Goal: Transaction & Acquisition: Download file/media

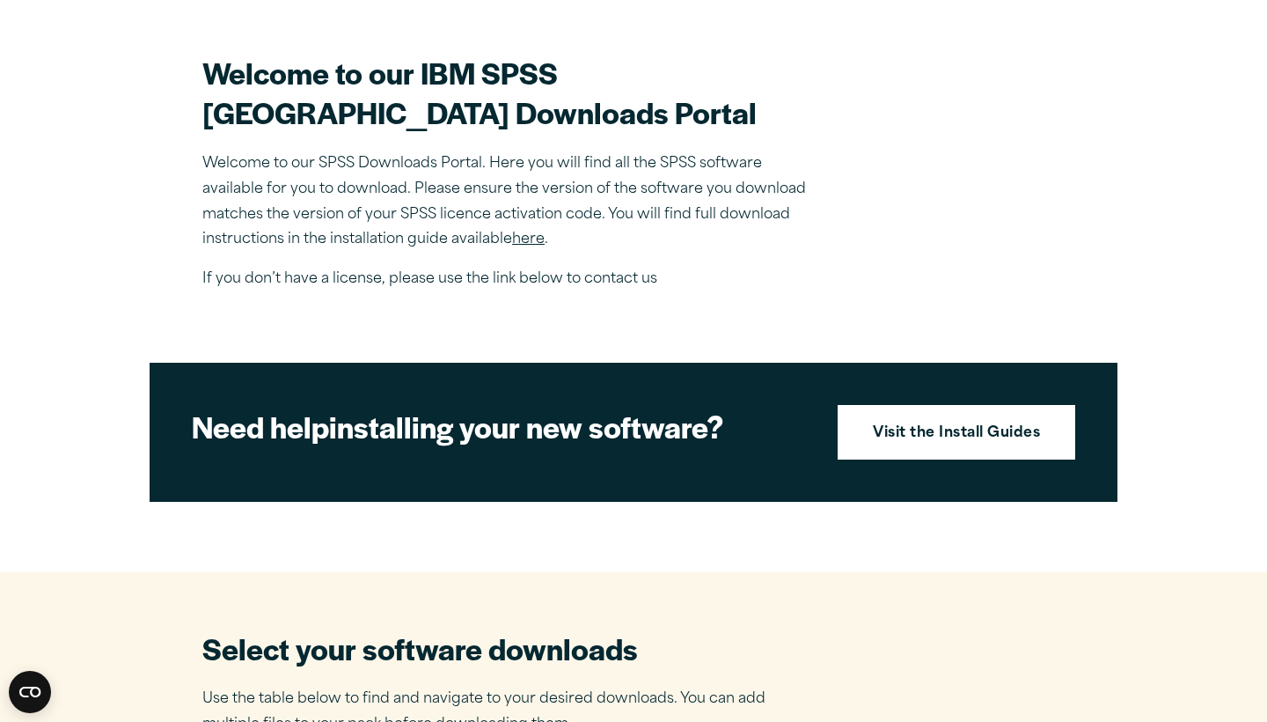
scroll to position [509, 0]
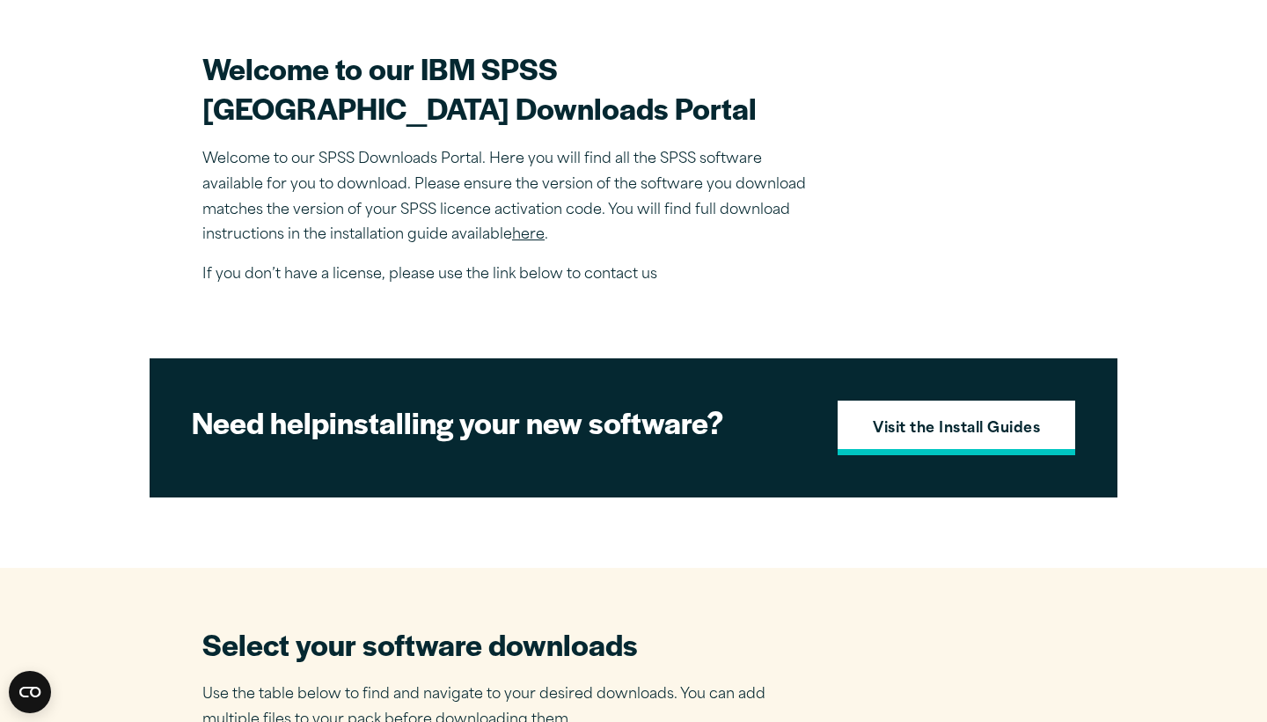
click at [898, 441] on strong "Visit the Install Guides" at bounding box center [956, 429] width 167 height 23
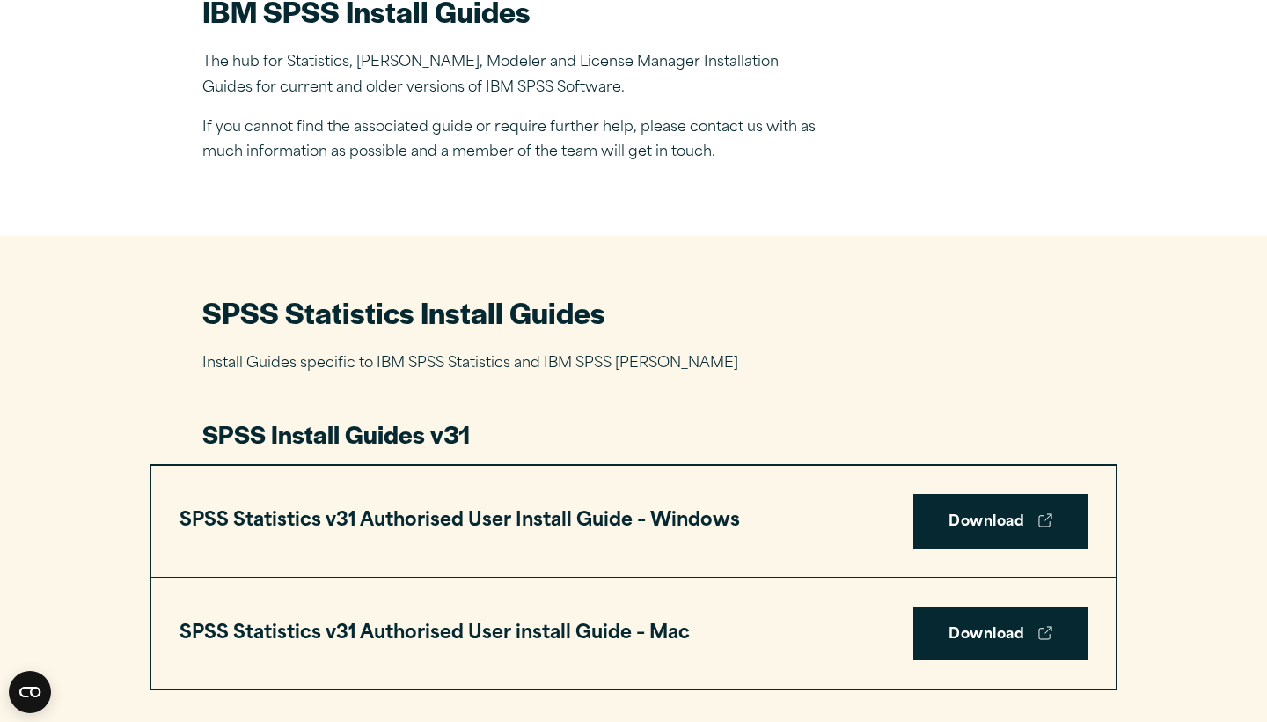
scroll to position [657, 0]
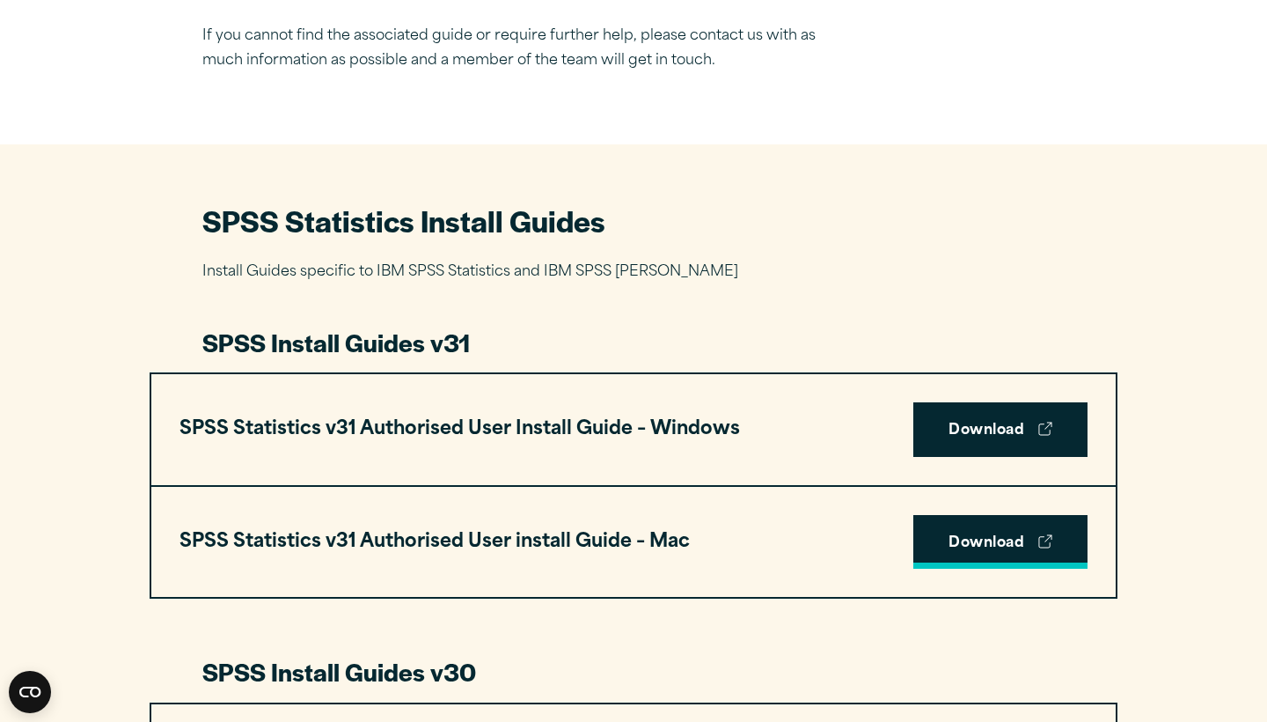
click at [1013, 555] on link "Download" at bounding box center [1001, 542] width 174 height 55
click at [1066, 110] on div "Close" at bounding box center [633, 361] width 1267 height 722
click at [1044, 109] on div "Close" at bounding box center [633, 361] width 1267 height 722
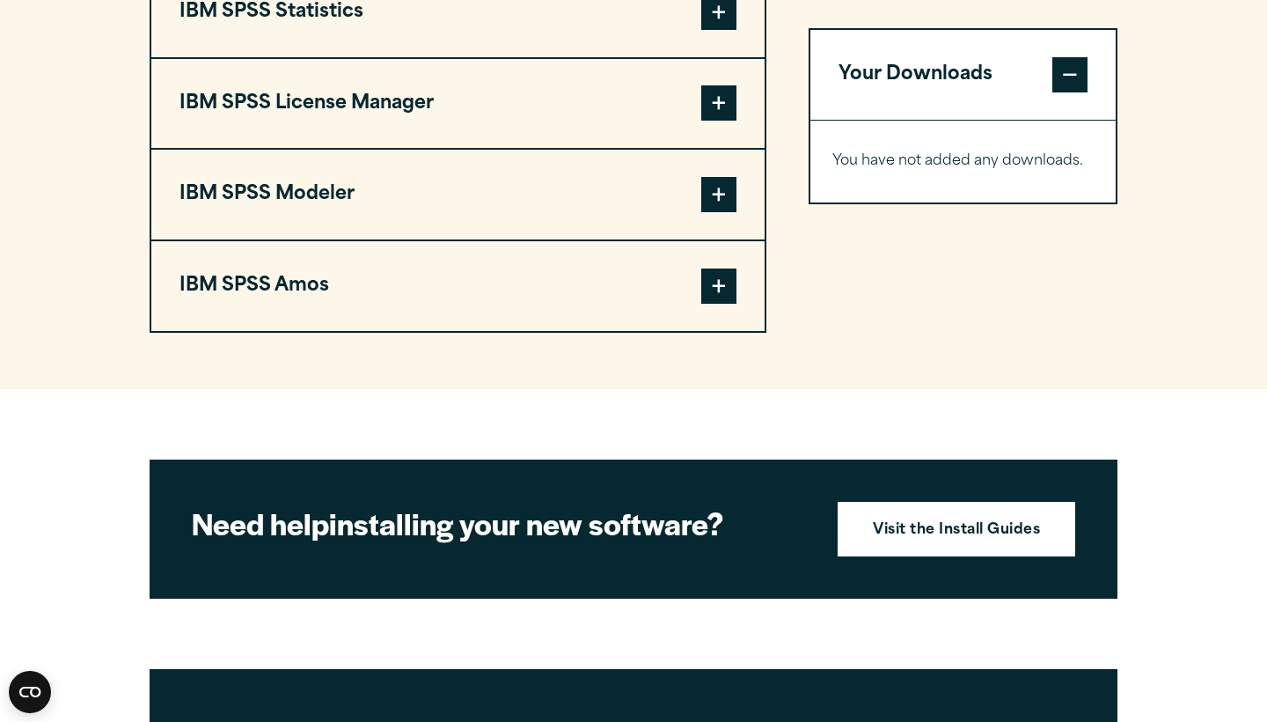
scroll to position [1380, 0]
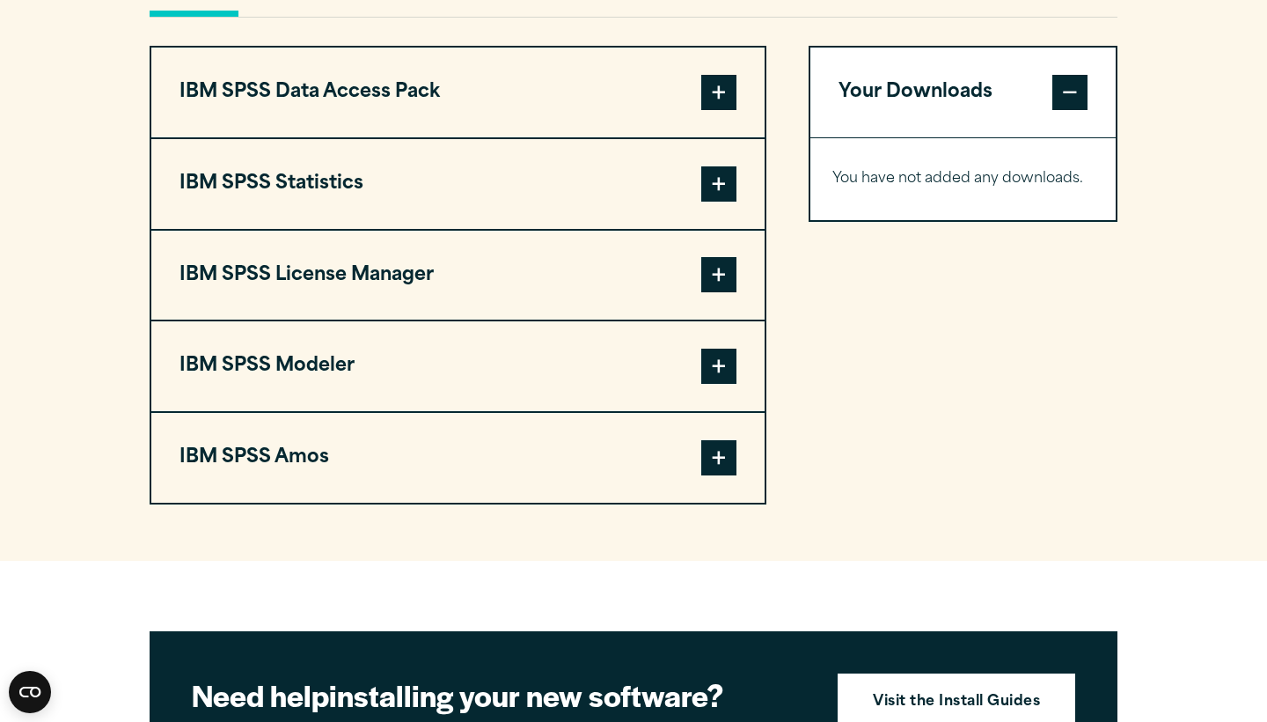
click at [721, 185] on span at bounding box center [718, 183] width 35 height 35
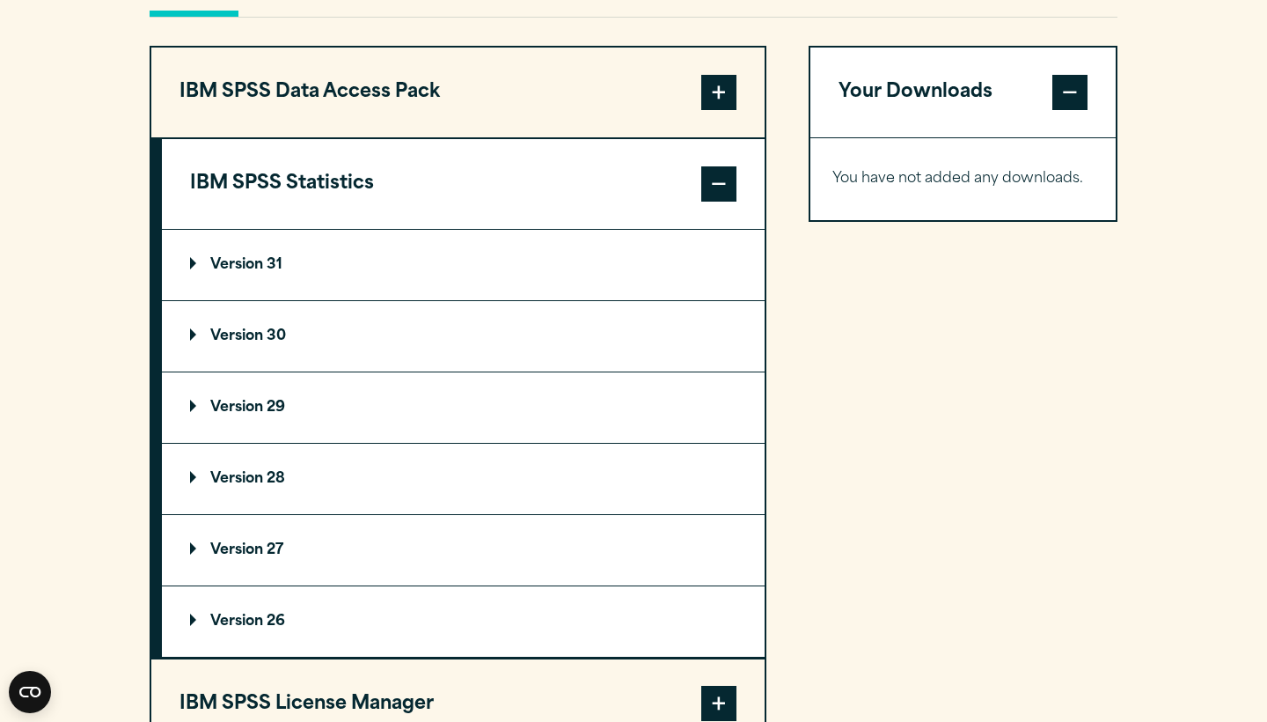
click at [280, 261] on p "Version 31" at bounding box center [236, 265] width 92 height 14
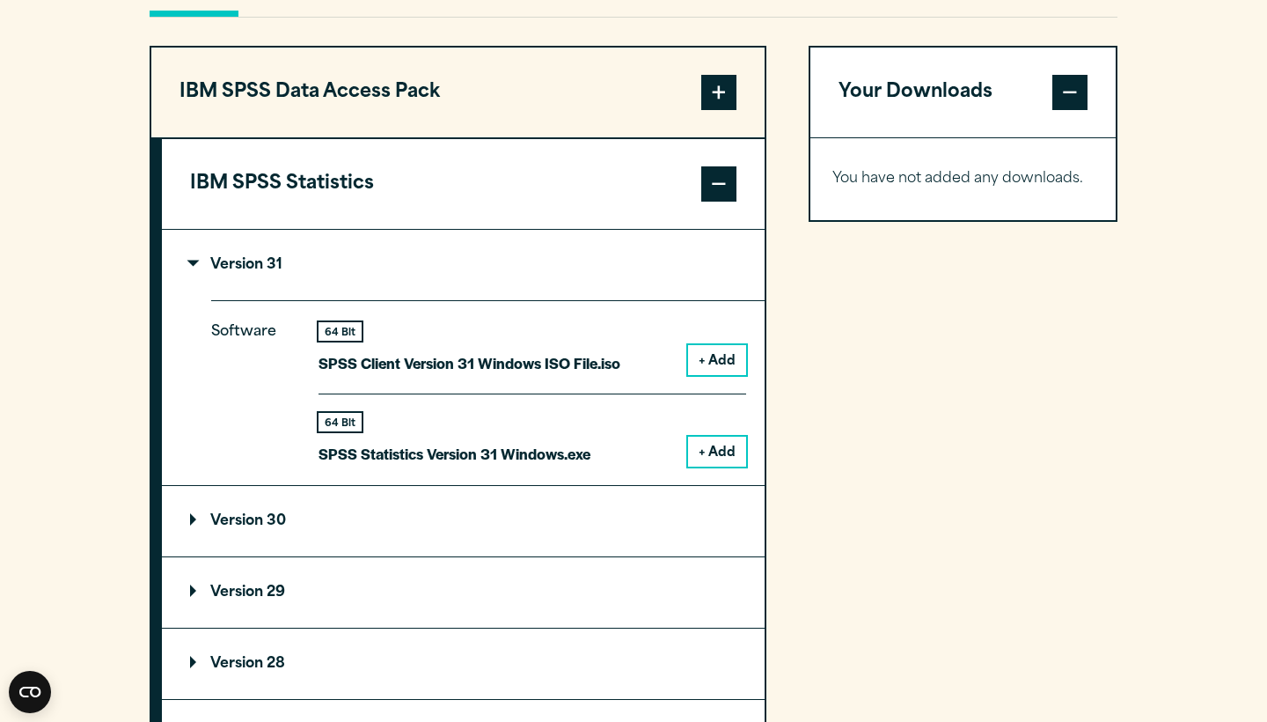
click at [231, 259] on p "Version 31" at bounding box center [236, 265] width 92 height 14
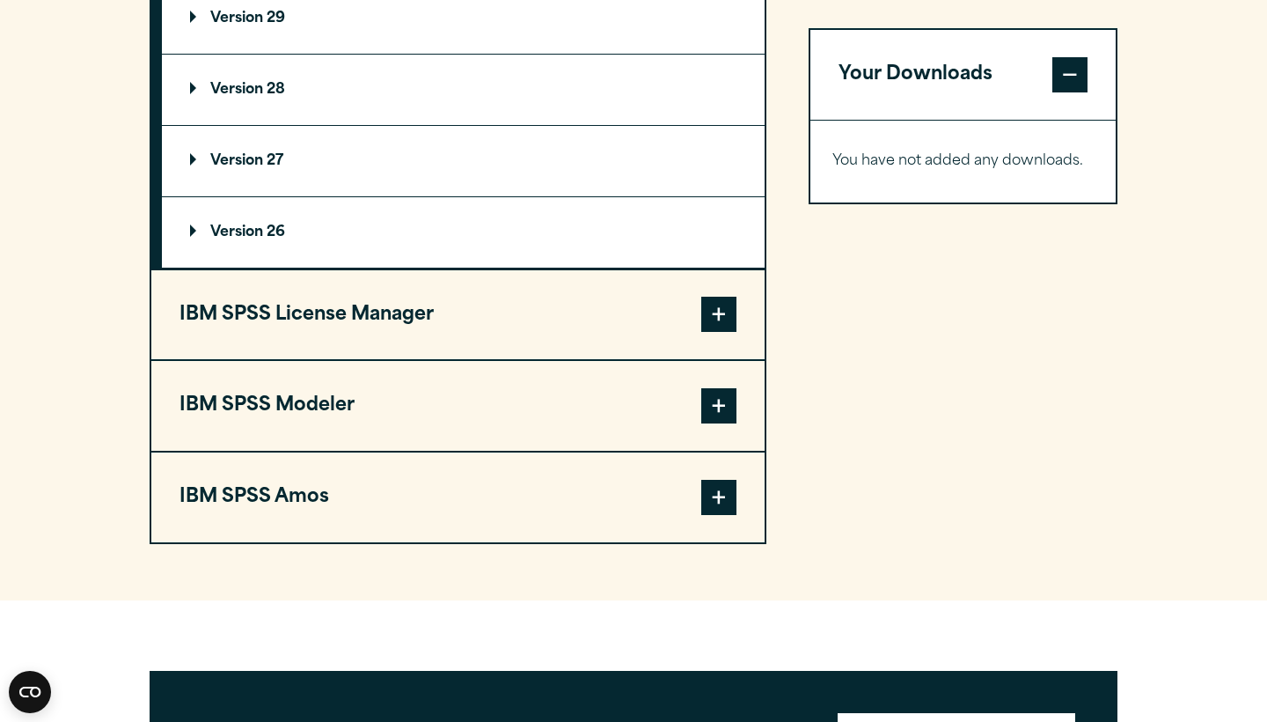
scroll to position [1855, 0]
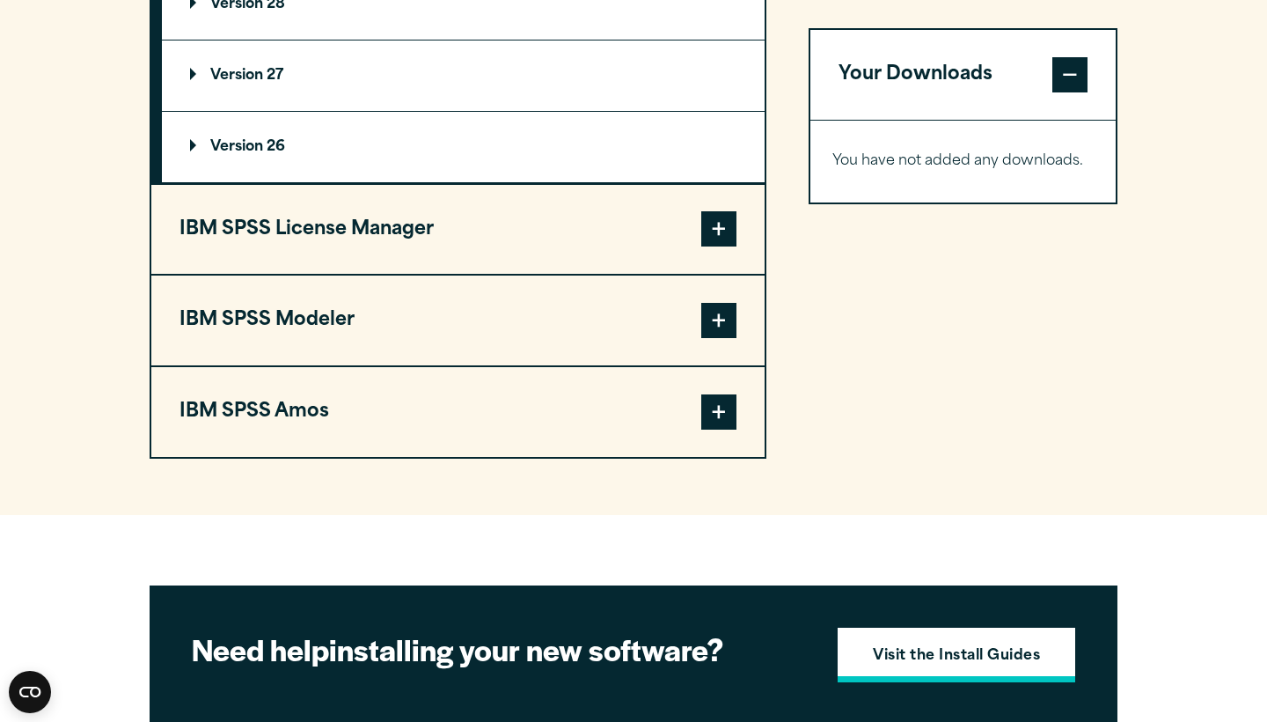
click at [915, 662] on strong "Visit the Install Guides" at bounding box center [956, 656] width 167 height 23
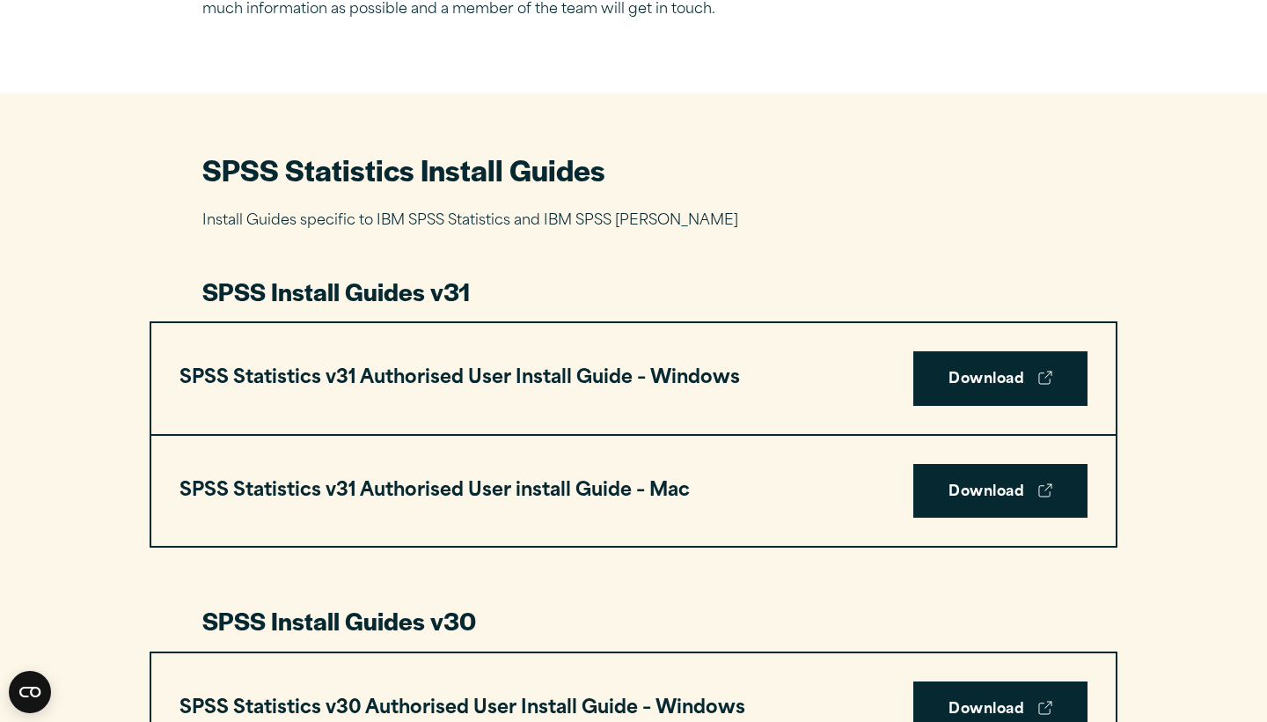
scroll to position [718, 0]
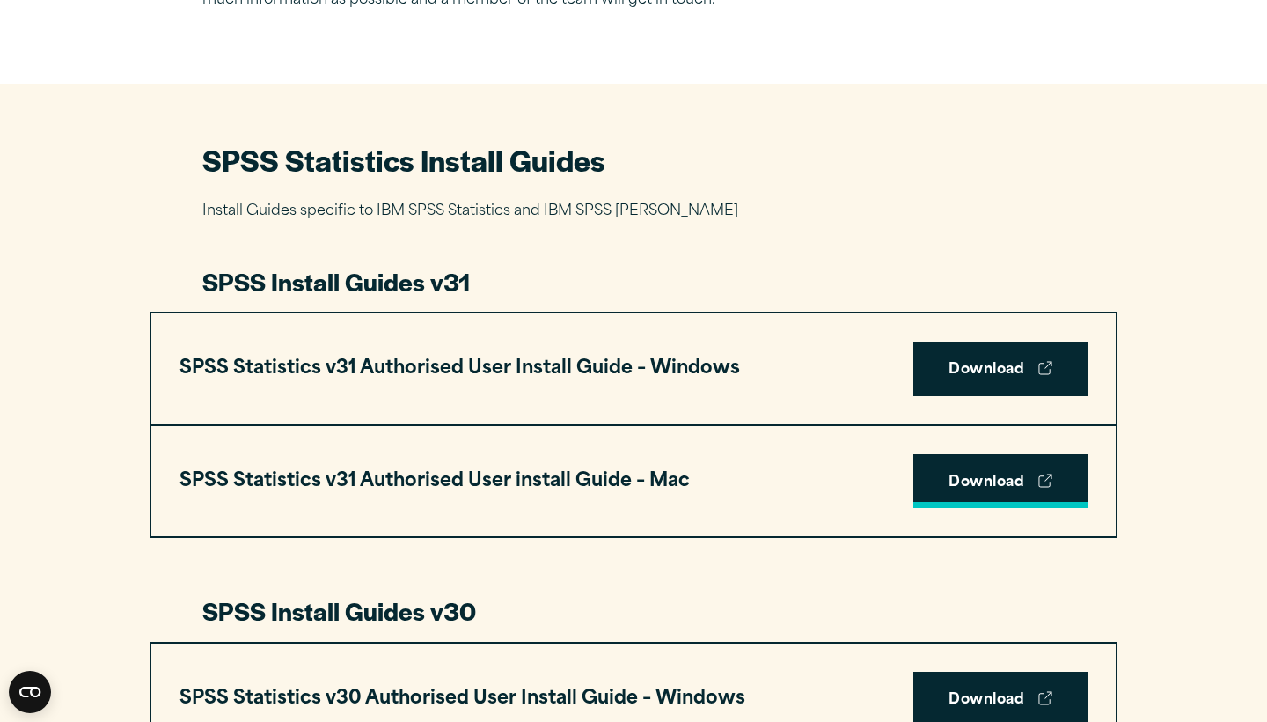
click at [951, 485] on link "Download" at bounding box center [1001, 481] width 174 height 55
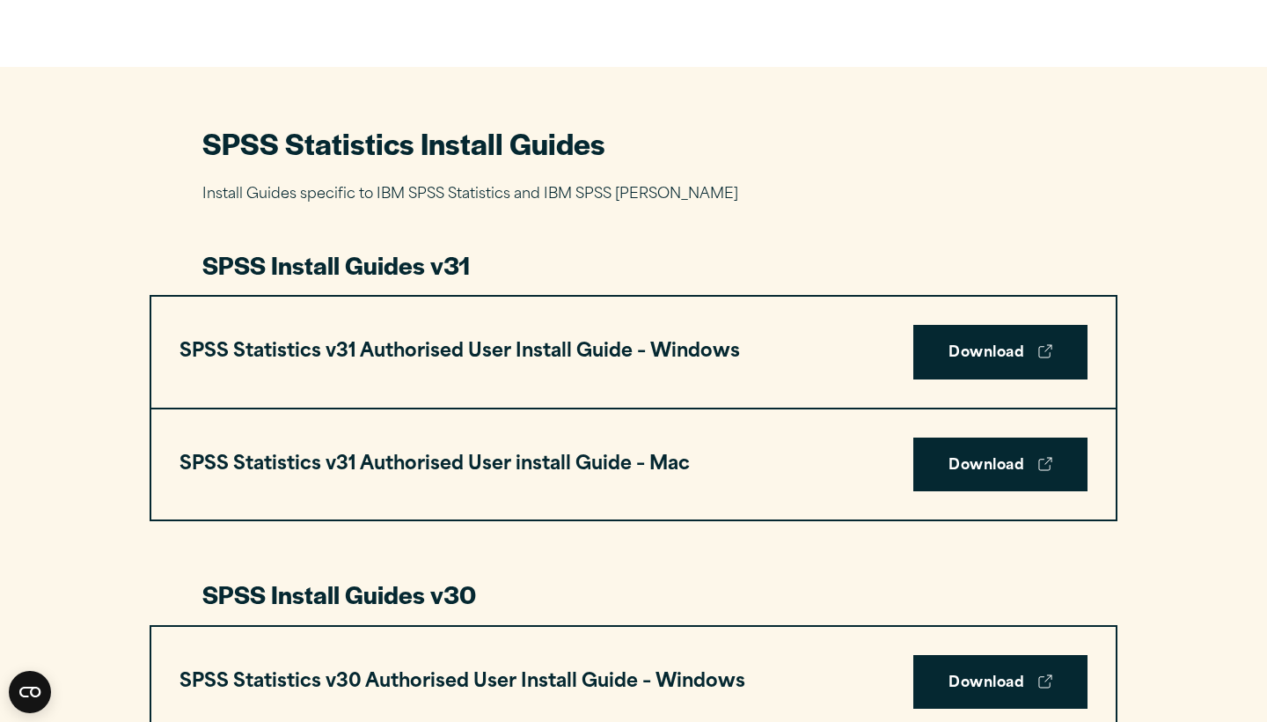
scroll to position [736, 0]
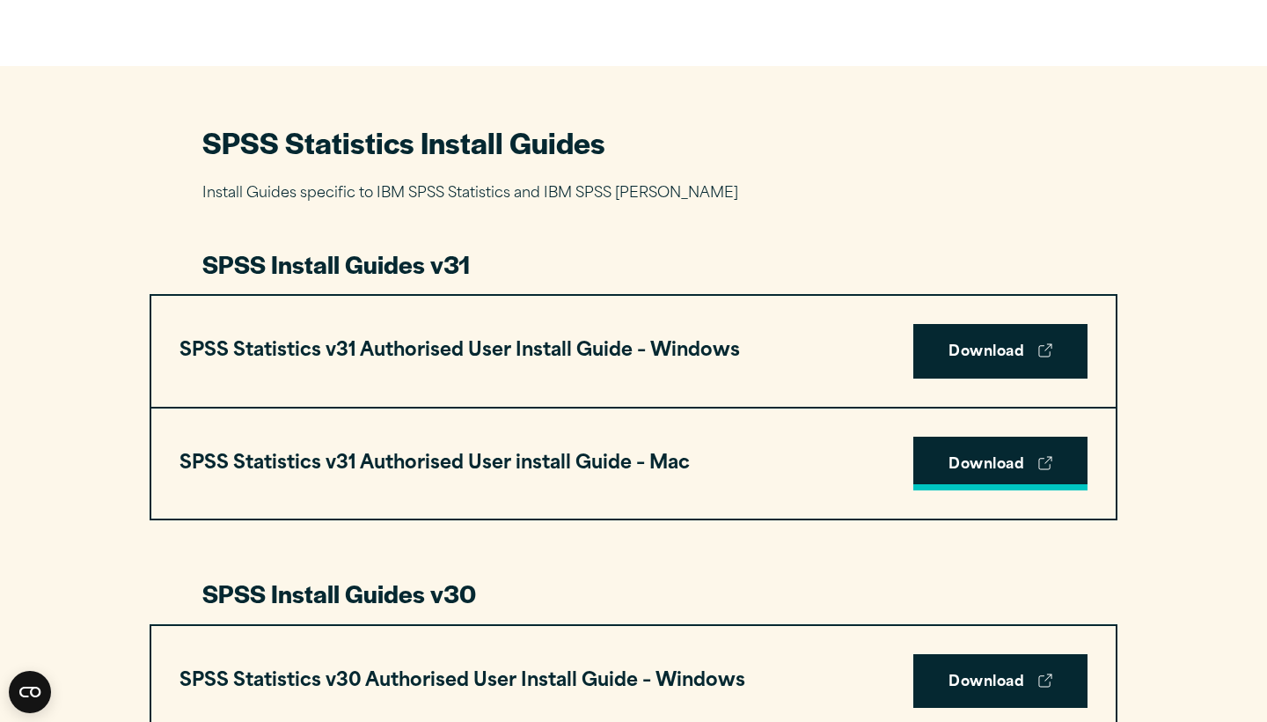
click at [976, 459] on link "Download" at bounding box center [1001, 464] width 174 height 55
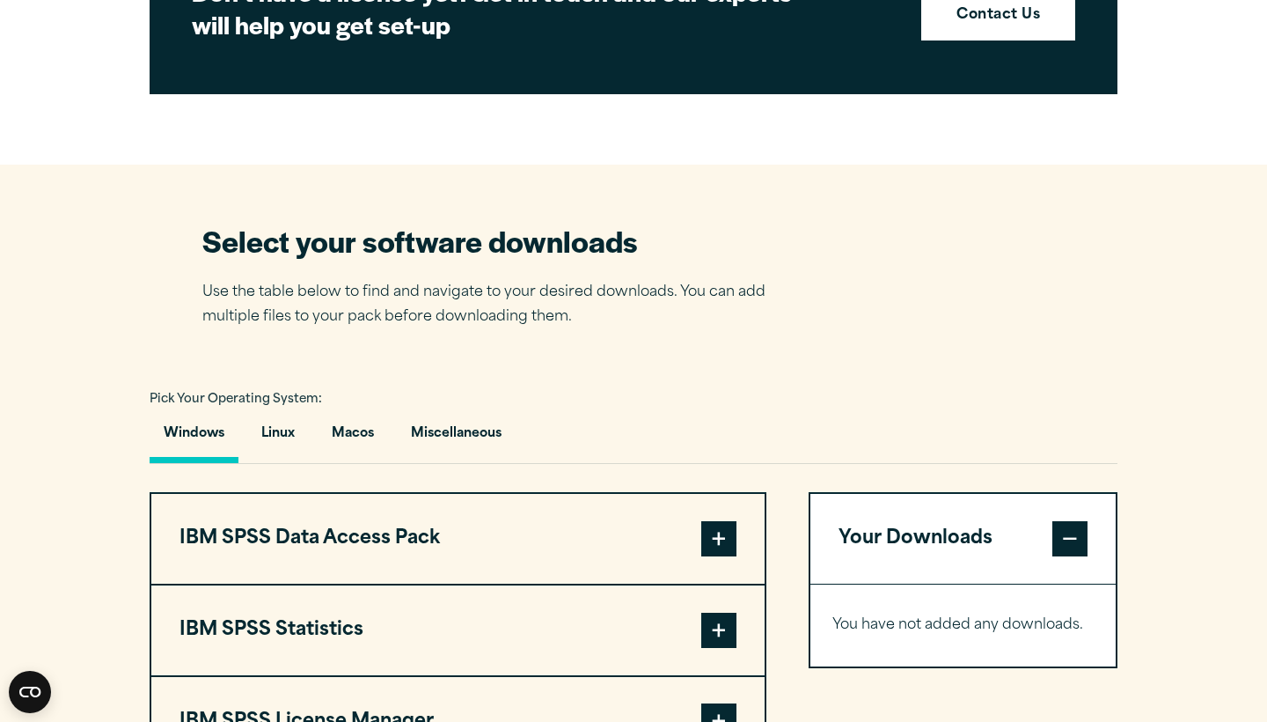
scroll to position [1153, 0]
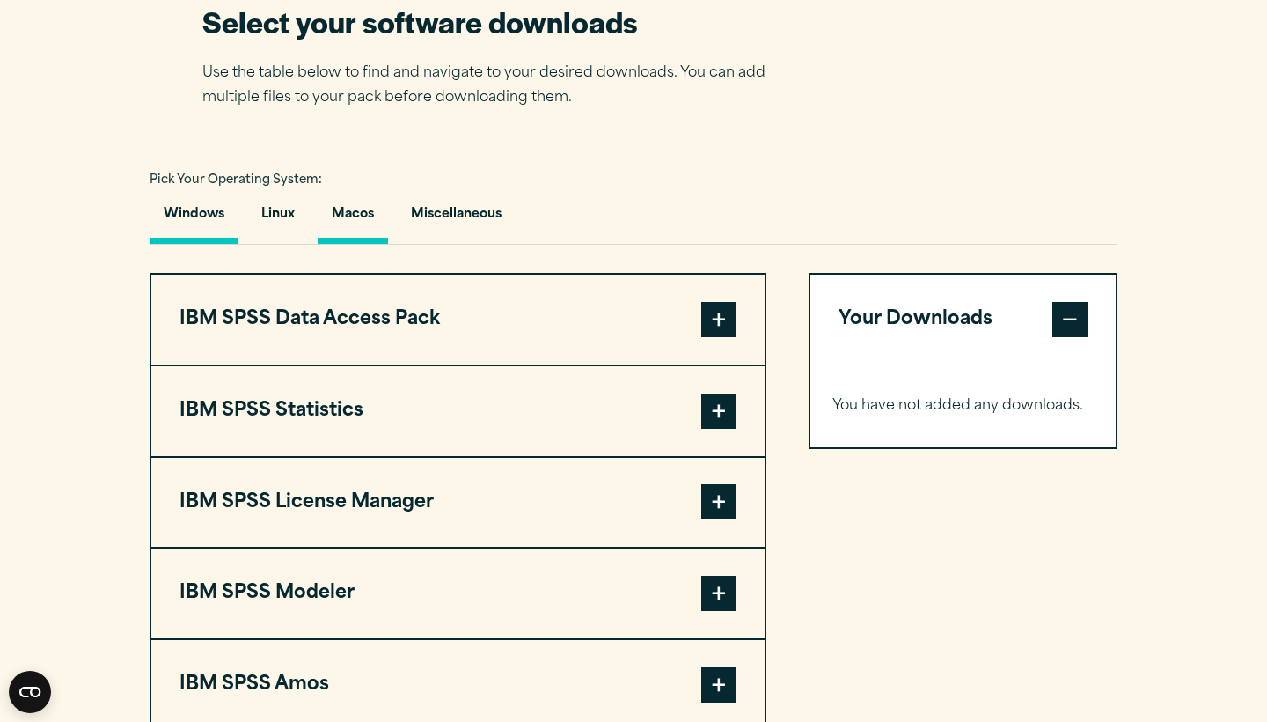
click at [346, 206] on button "Macos" at bounding box center [353, 219] width 70 height 50
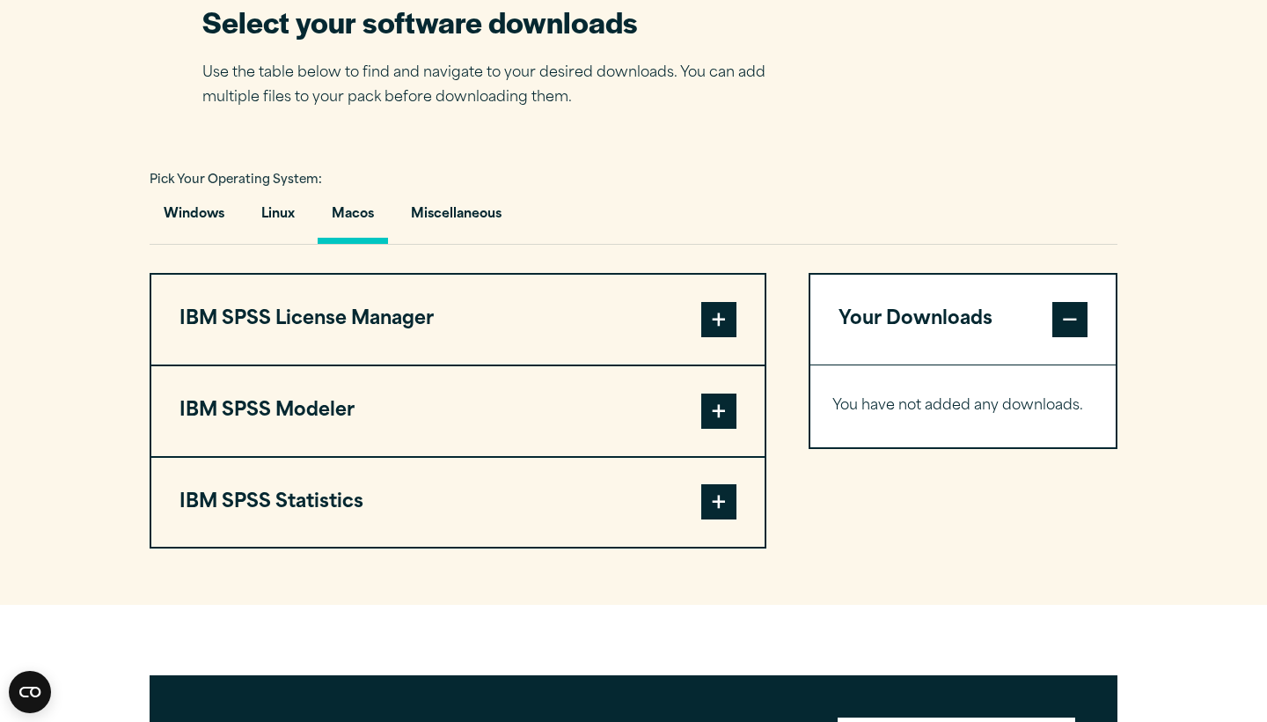
click at [722, 484] on span at bounding box center [718, 501] width 35 height 35
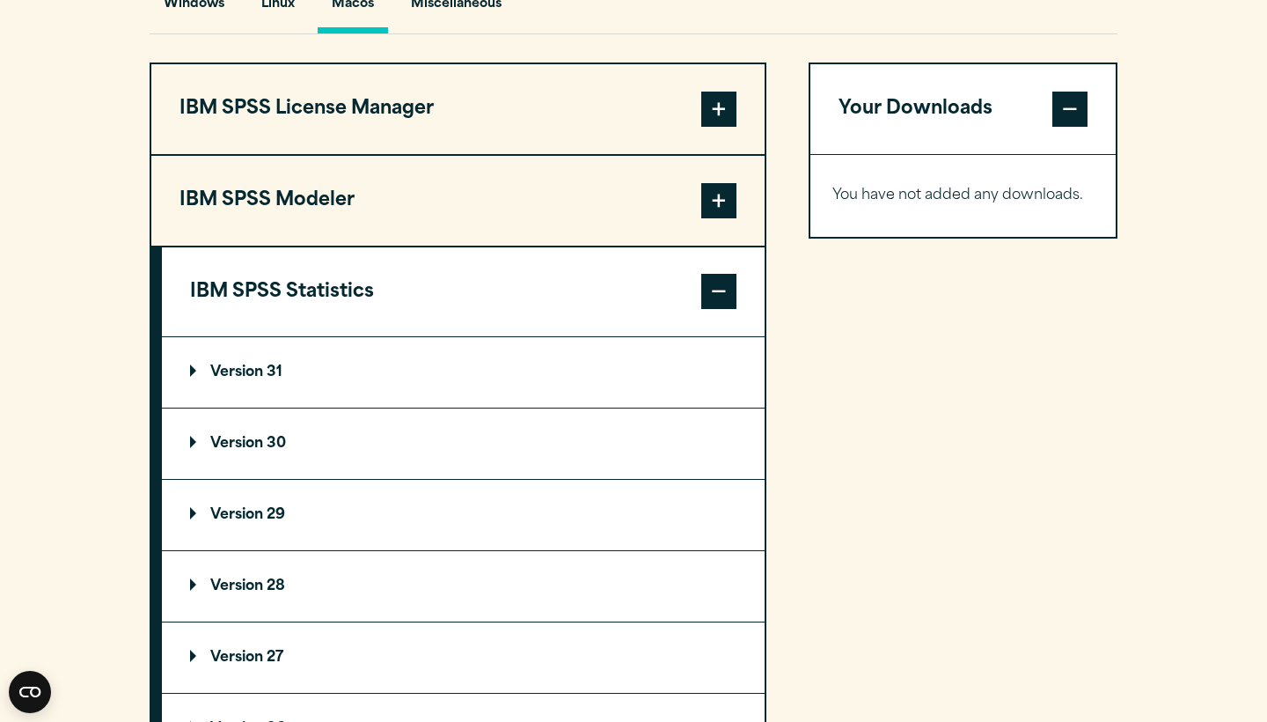
scroll to position [1380, 0]
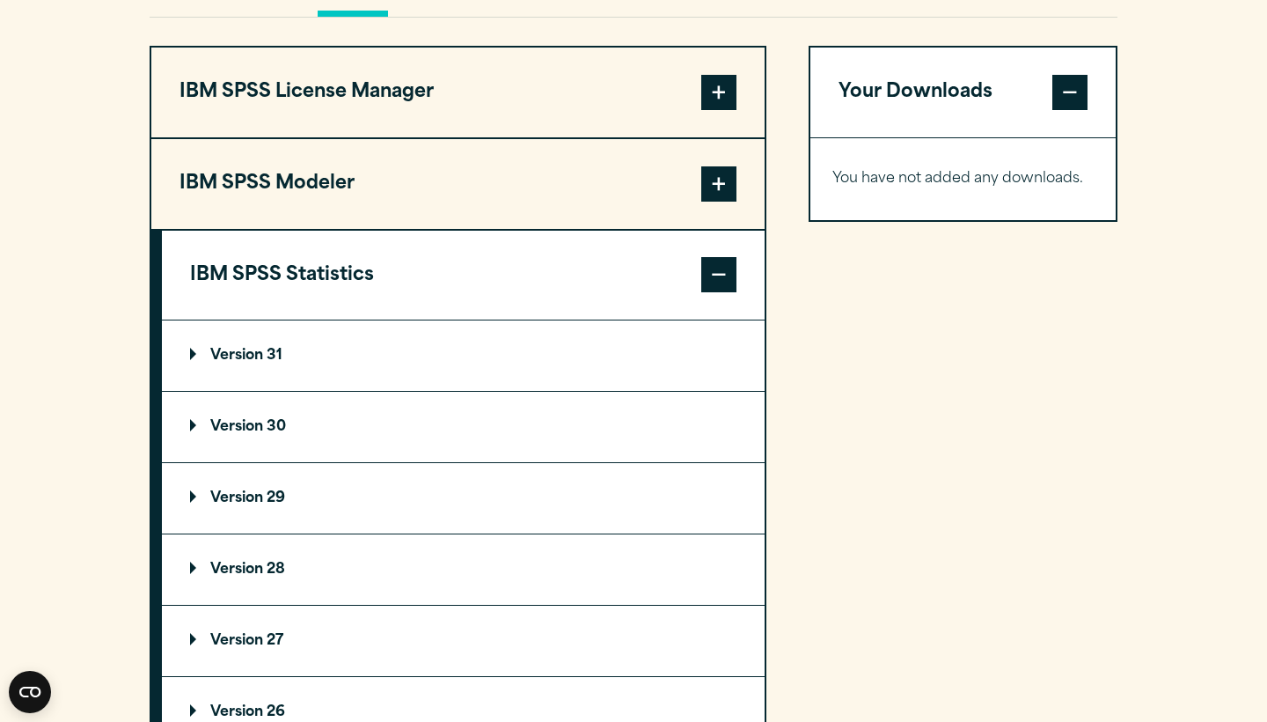
click at [268, 363] on p "Version 31" at bounding box center [236, 356] width 92 height 14
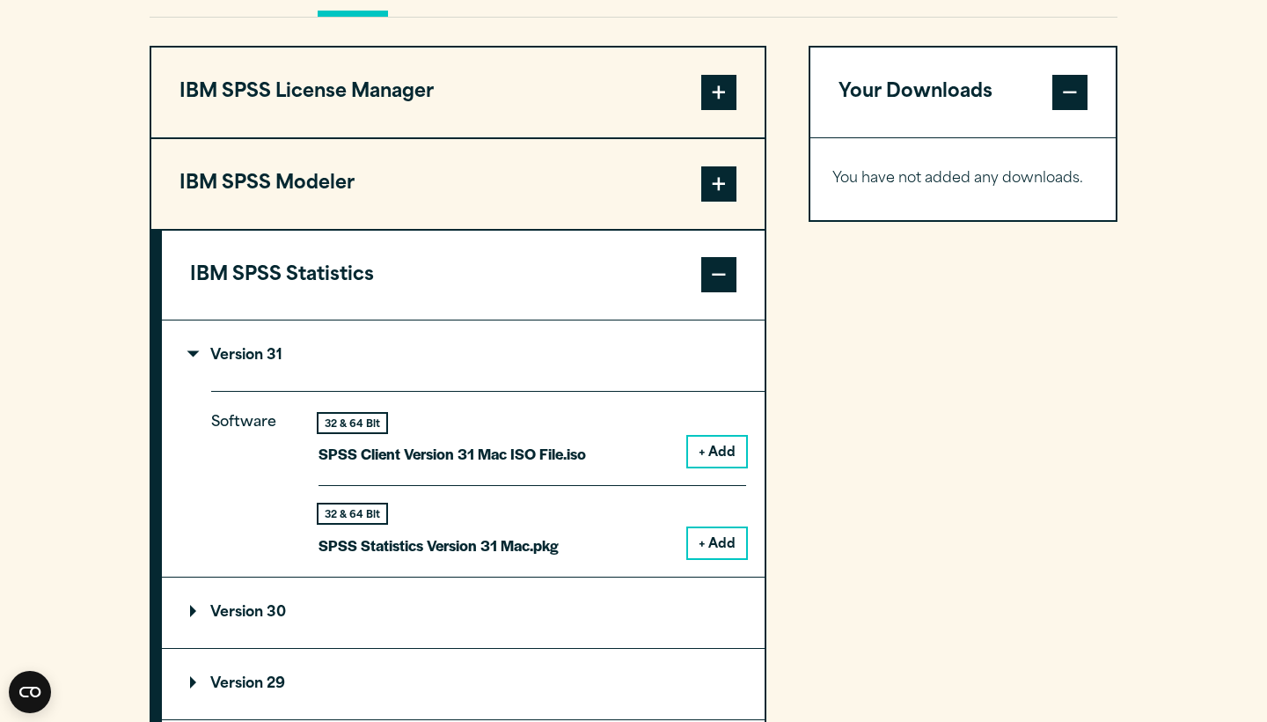
click at [724, 542] on button "+ Add" at bounding box center [717, 543] width 58 height 30
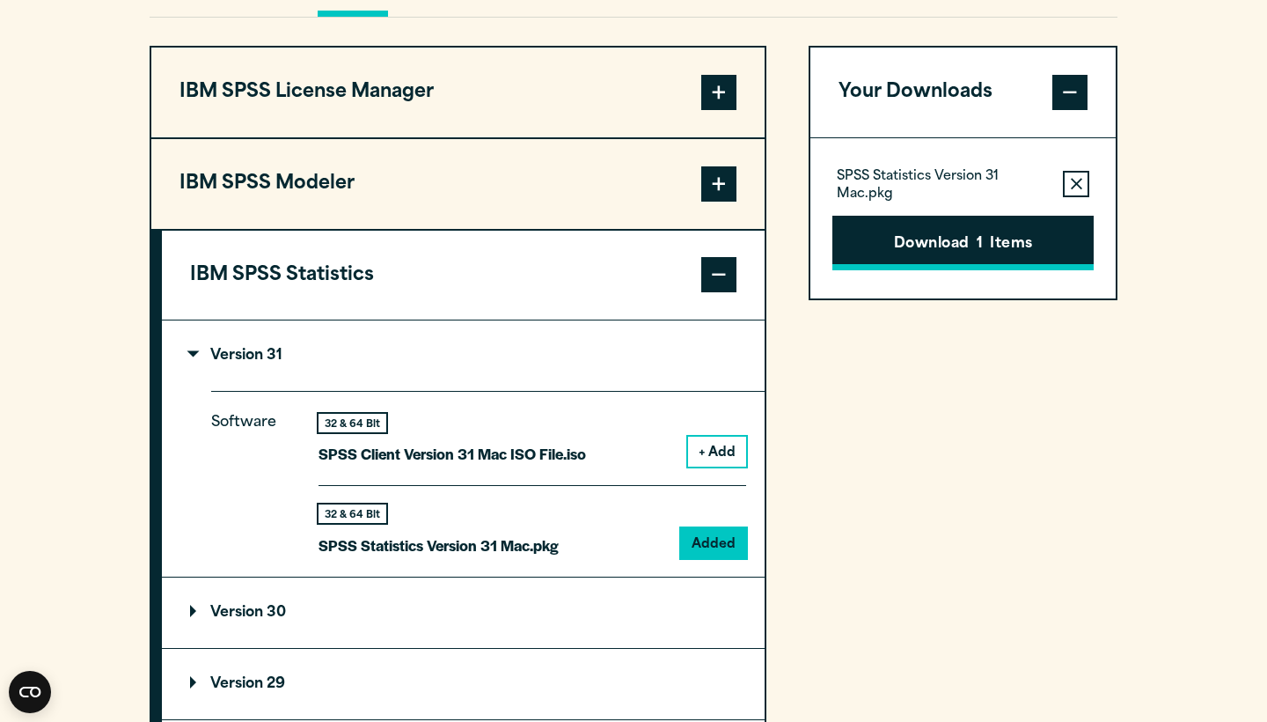
click at [969, 241] on button "Download 1 Items" at bounding box center [963, 243] width 261 height 55
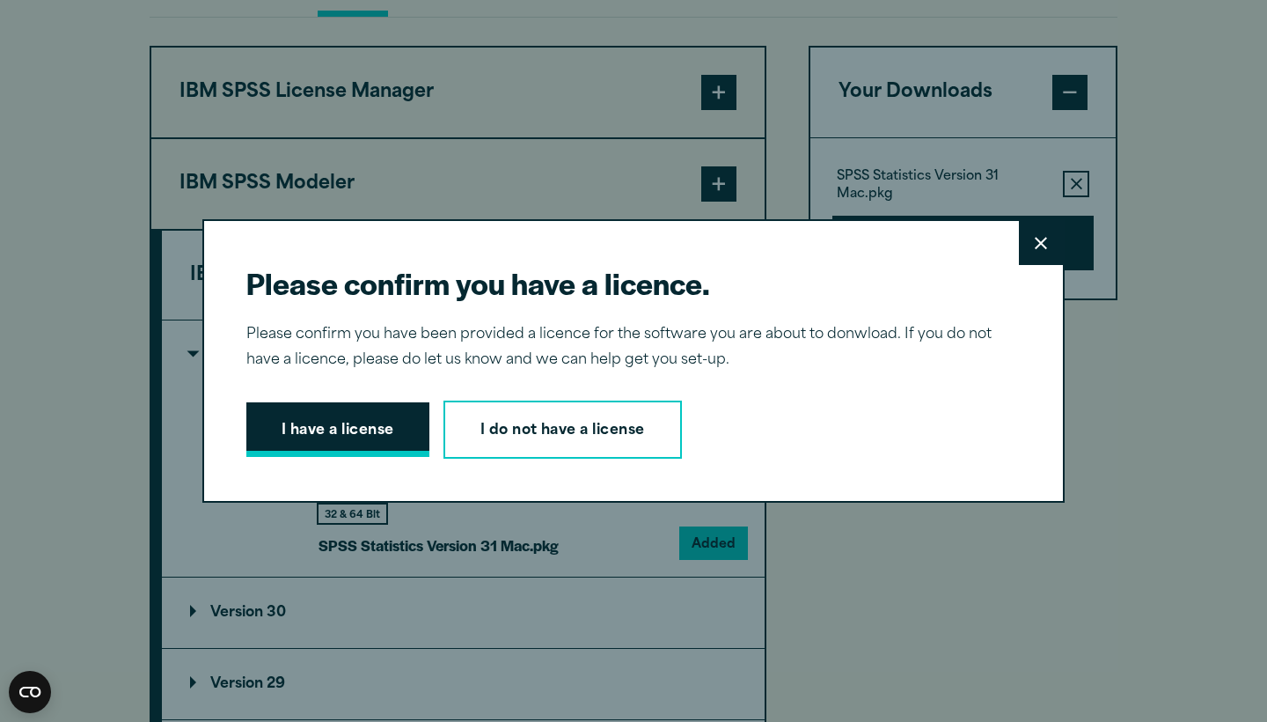
click at [364, 420] on button "I have a license" at bounding box center [337, 429] width 183 height 55
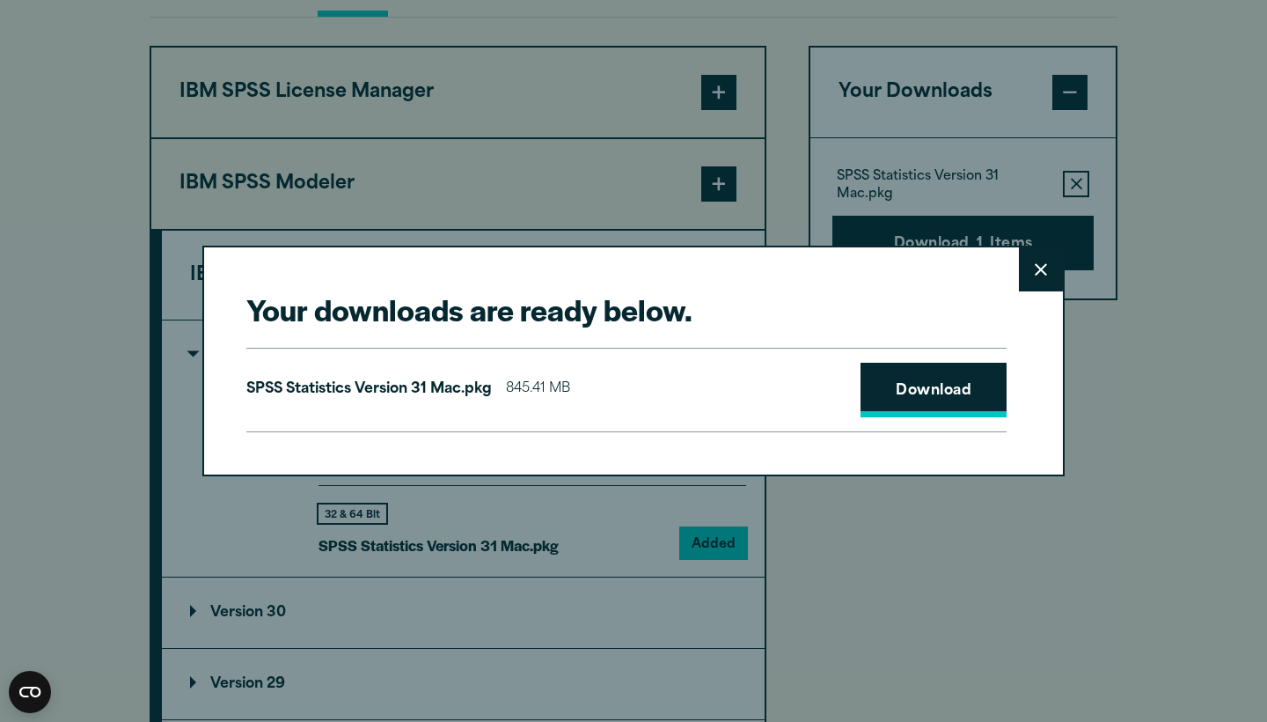
click at [929, 391] on link "Download" at bounding box center [934, 390] width 146 height 55
click at [770, 129] on div "Your downloads are ready below. Close SPSS Statistics Version 31 Mac.pkg 845.41…" at bounding box center [633, 361] width 1267 height 722
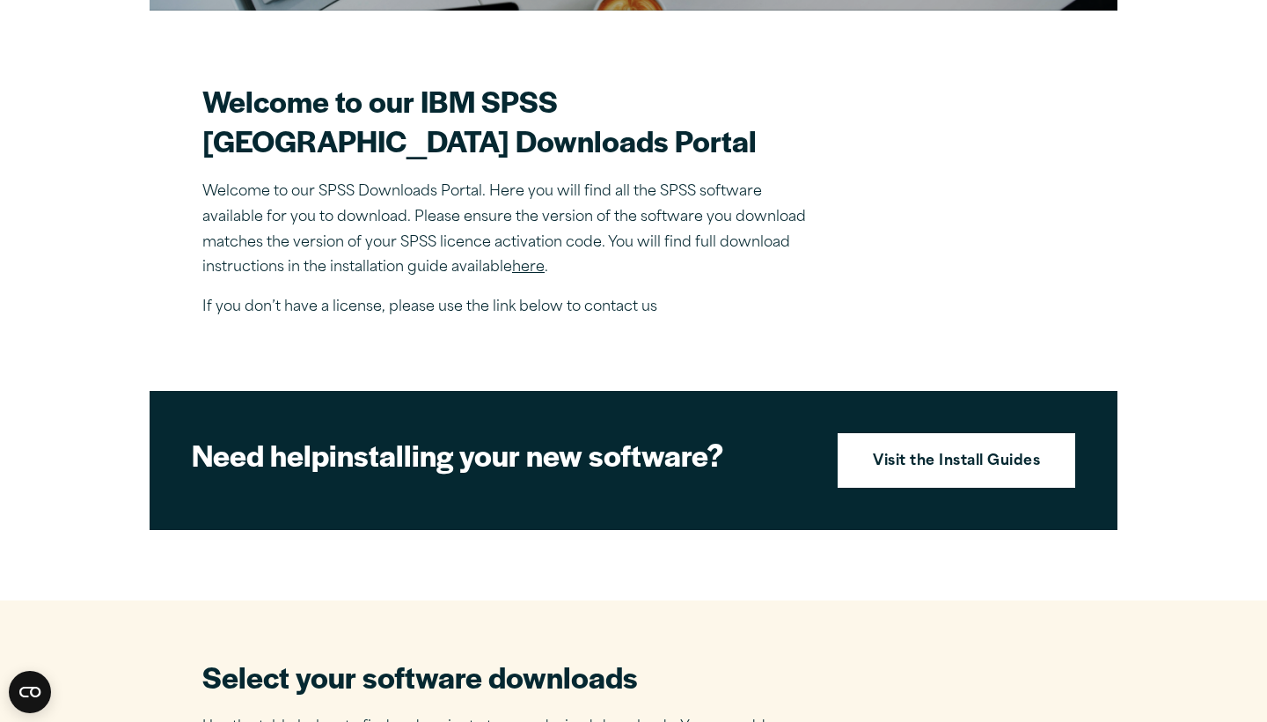
scroll to position [458, 0]
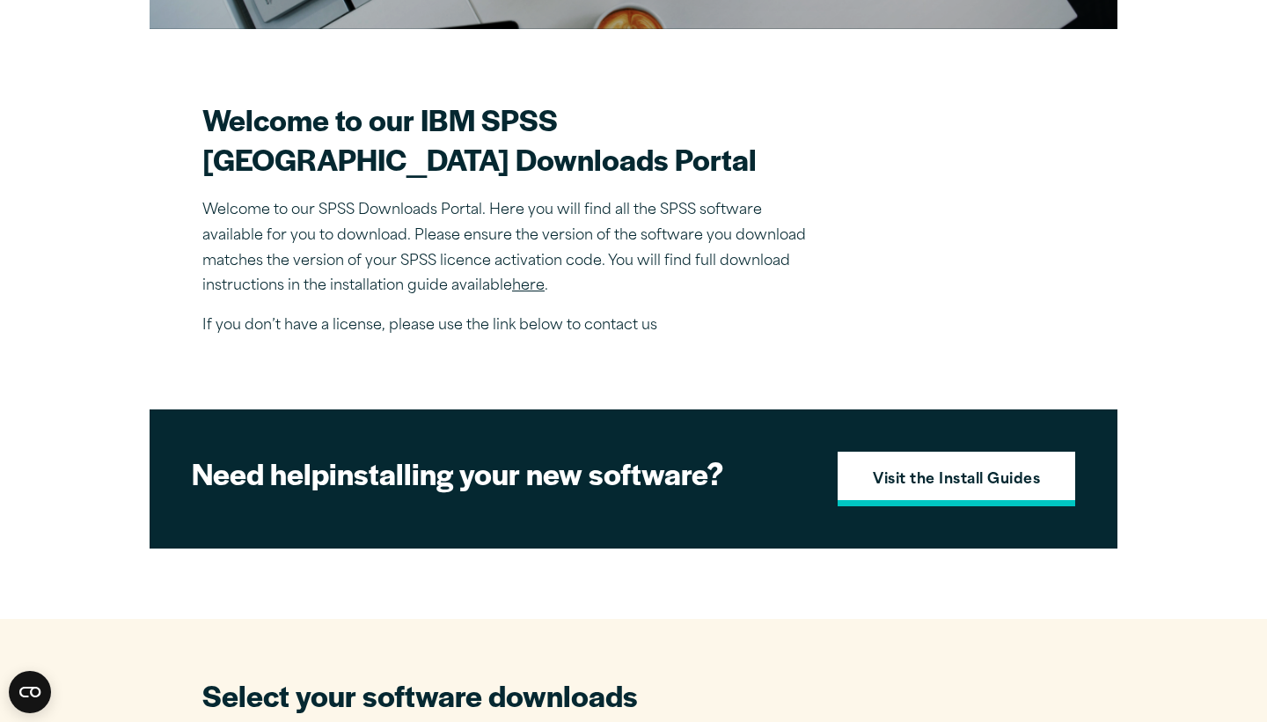
click at [870, 502] on link "Visit the Install Guides" at bounding box center [957, 479] width 238 height 55
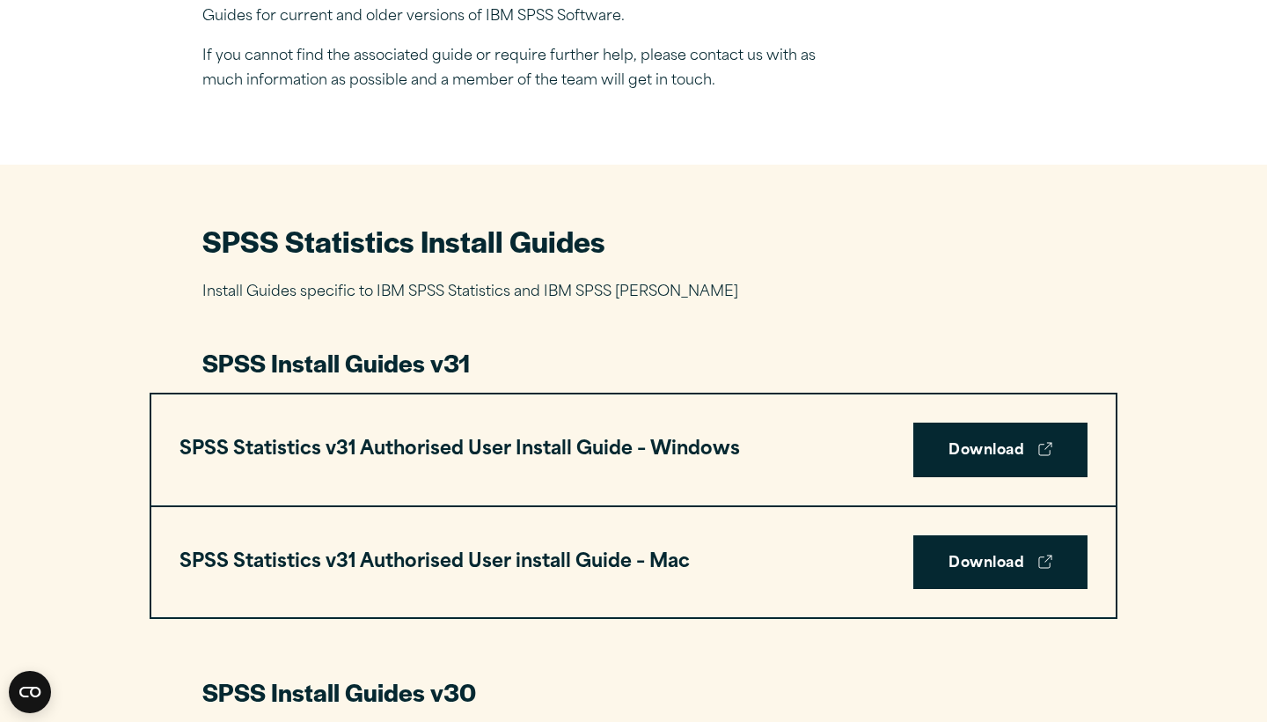
scroll to position [707, 0]
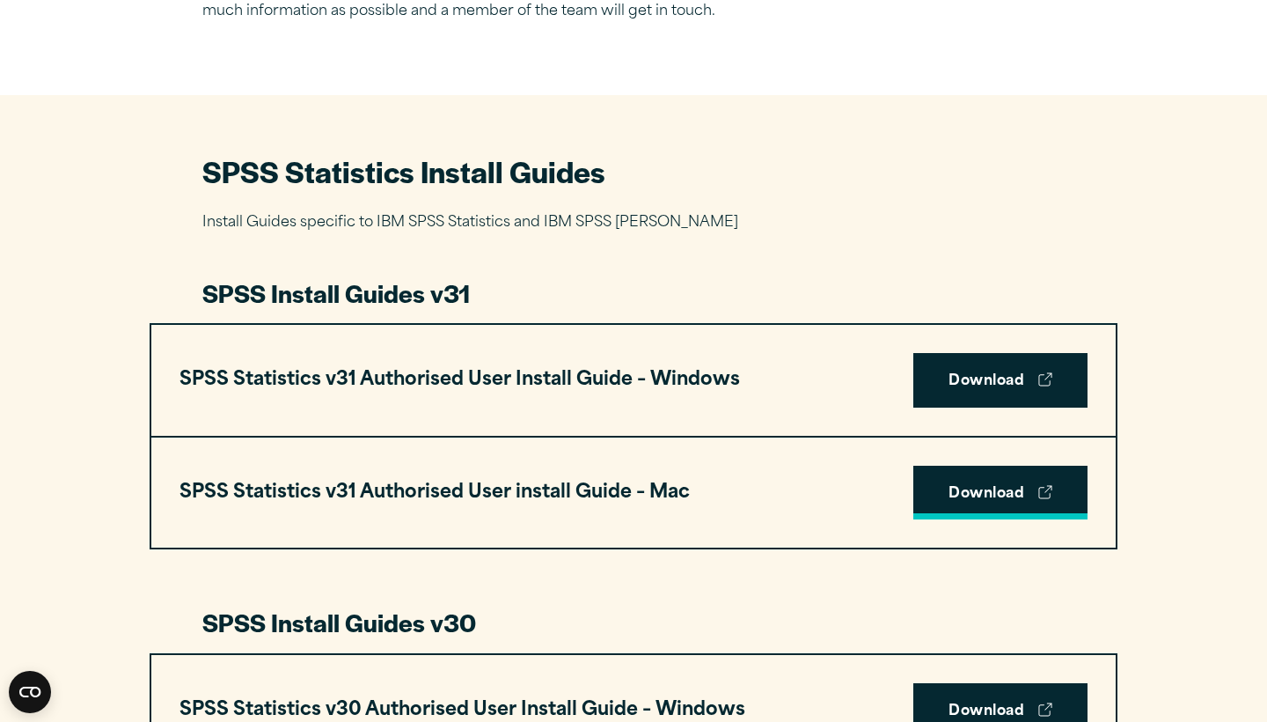
click at [953, 489] on link "Download" at bounding box center [1001, 493] width 174 height 55
